Goal: Information Seeking & Learning: Learn about a topic

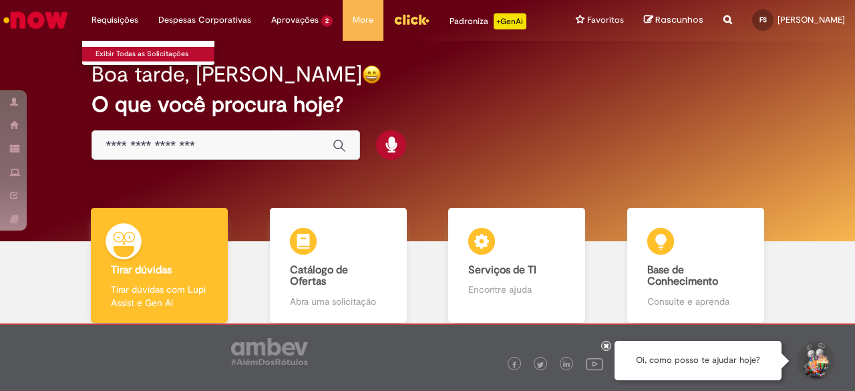
click at [124, 55] on link "Exibir Todas as Solicitações" at bounding box center [155, 54] width 147 height 15
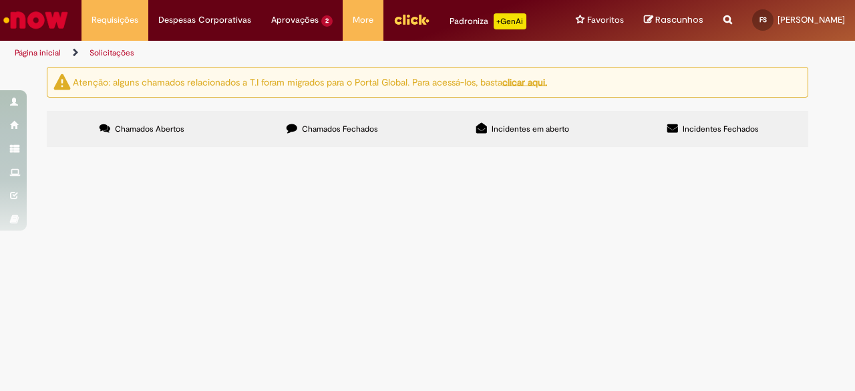
click at [367, 134] on span "Chamados Fechados" at bounding box center [340, 129] width 76 height 11
click at [492, 134] on span "Incidentes em aberto" at bounding box center [529, 129] width 77 height 11
click at [142, 134] on span "Chamados Abertos" at bounding box center [149, 129] width 69 height 11
click at [327, 134] on span "Chamados Fechados" at bounding box center [340, 129] width 76 height 11
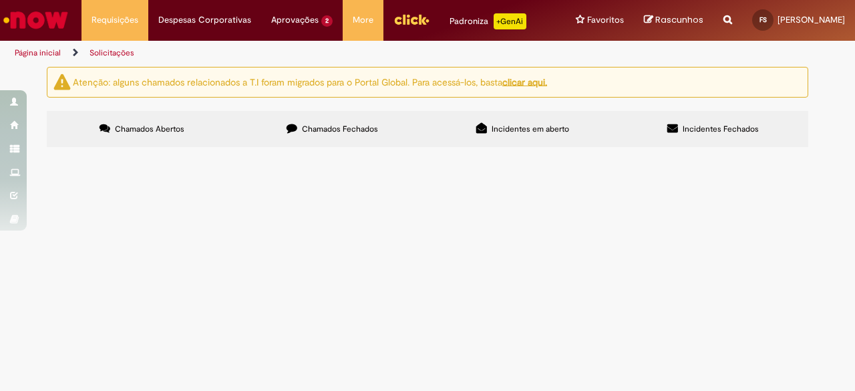
click at [0, 0] on link "2" at bounding box center [0, 0] width 0 height 0
click at [0, 0] on div at bounding box center [0, 0] width 0 height 0
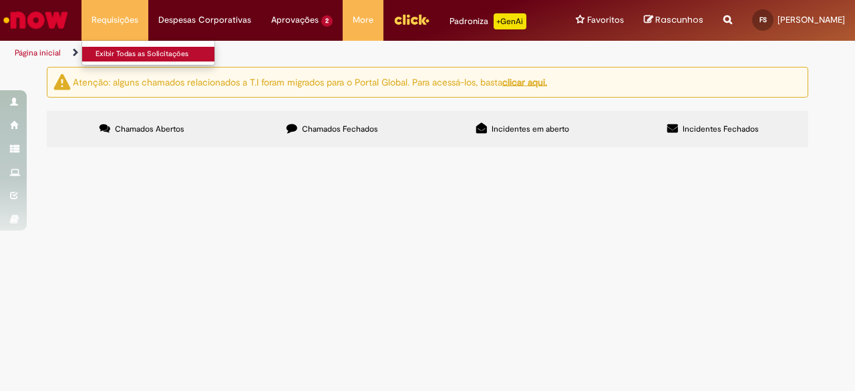
click at [126, 56] on link "Exibir Todas as Solicitações" at bounding box center [155, 54] width 147 height 15
click at [127, 56] on link "Exibir Todas as Solicitações" at bounding box center [155, 54] width 147 height 15
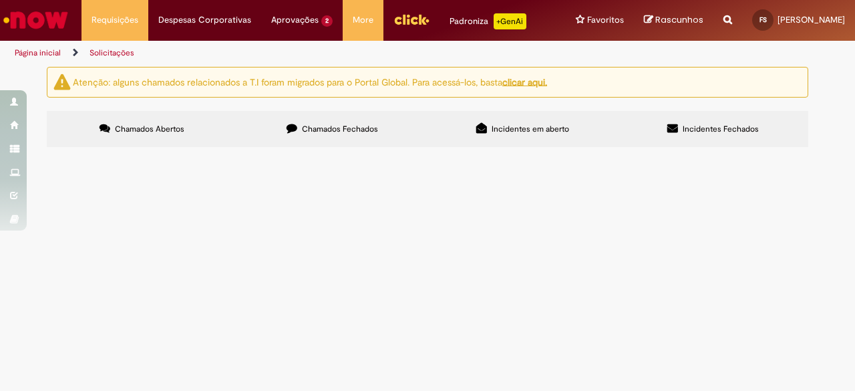
click at [393, 22] on img "Menu Cabeçalho" at bounding box center [411, 19] width 36 height 20
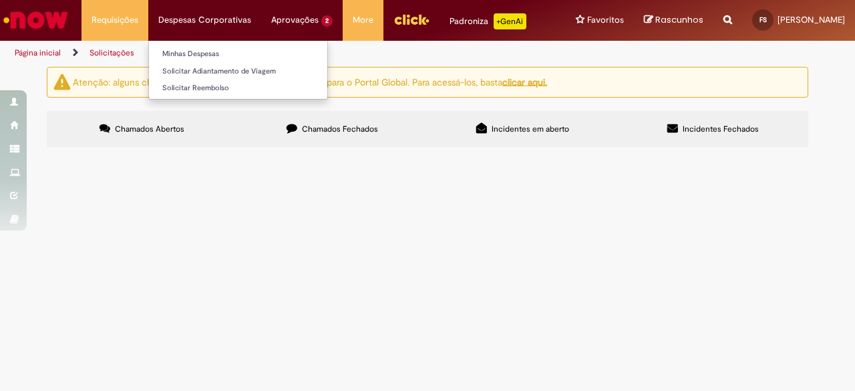
scroll to position [720, 0]
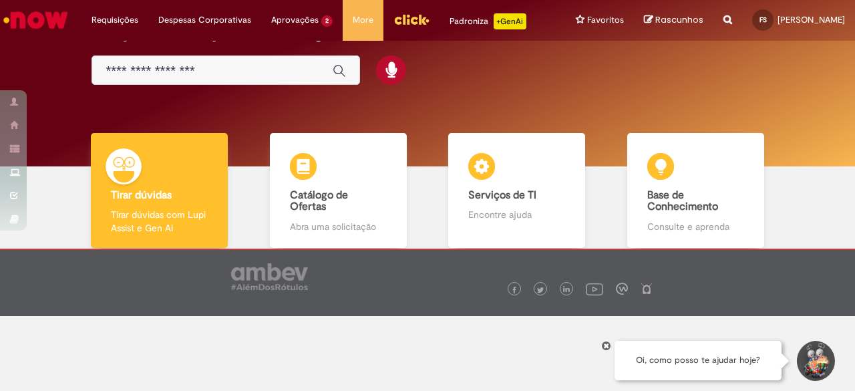
scroll to position [87, 0]
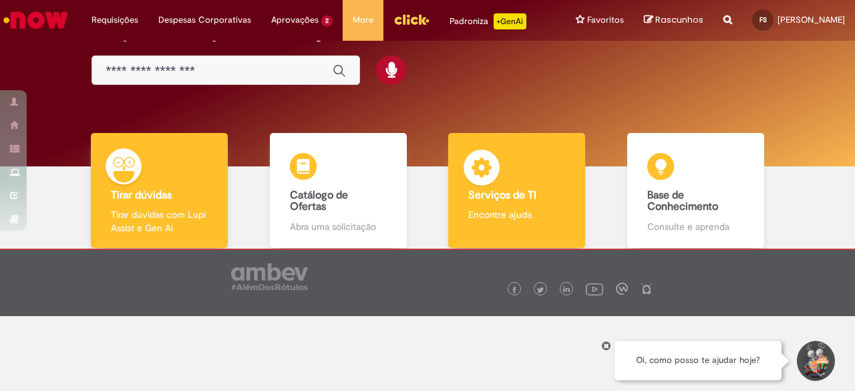
click at [521, 166] on div "Serviços de TI Serviços de TI Encontre ajuda" at bounding box center [516, 191] width 137 height 116
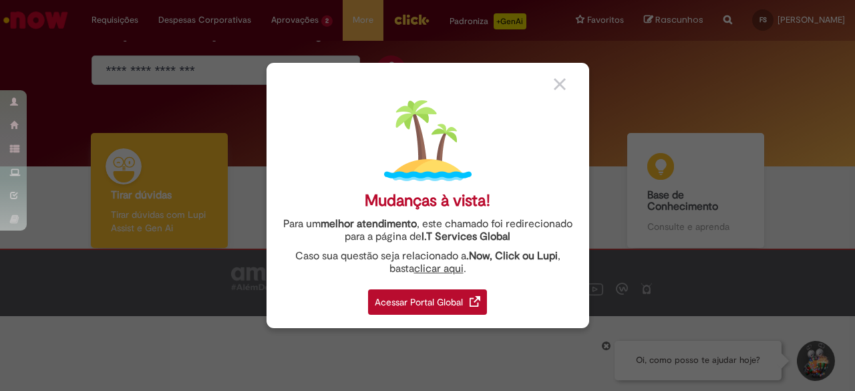
click at [448, 300] on div "Acessar Portal Global" at bounding box center [427, 301] width 119 height 25
